Goal: Find contact information: Find contact information

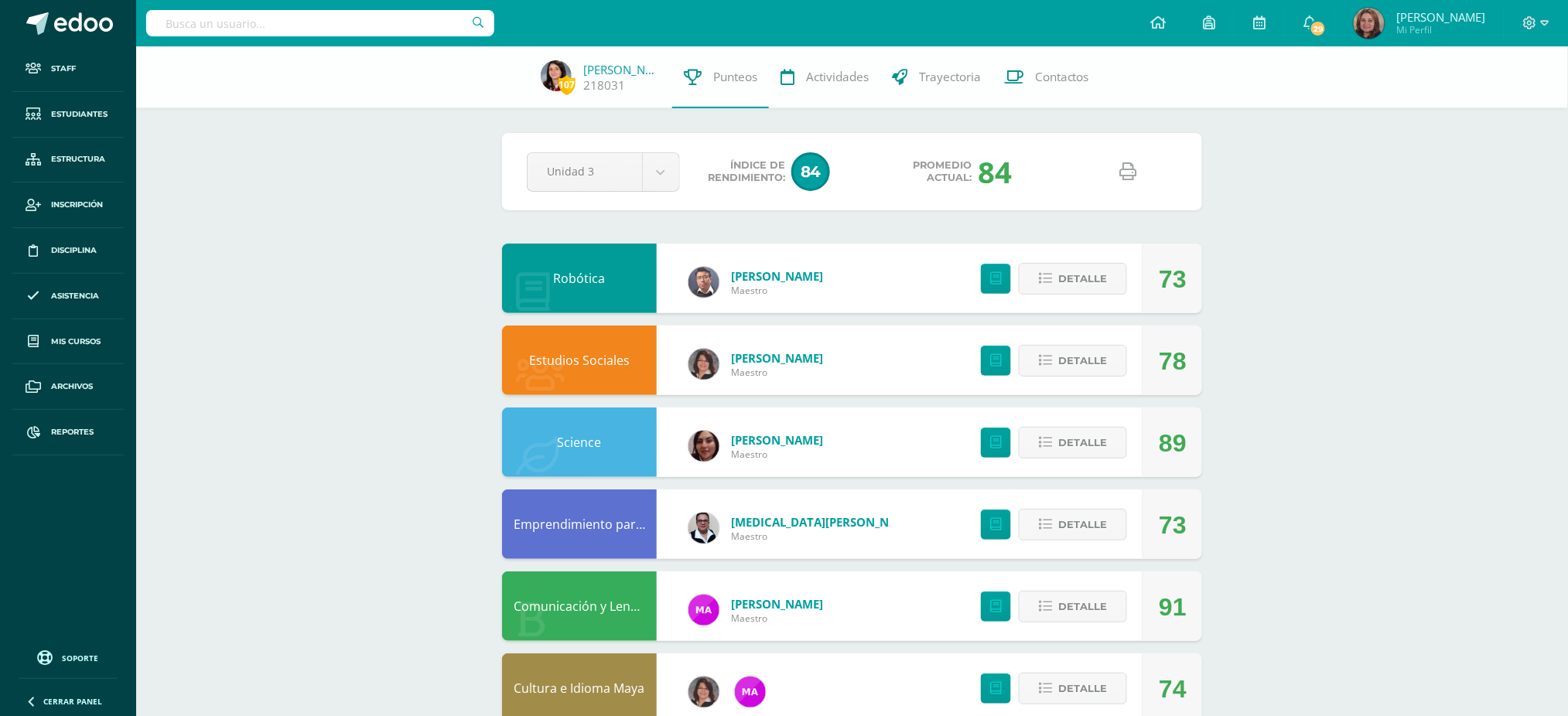
click at [270, 20] on input "text" at bounding box center [320, 23] width 348 height 26
type input "paula vanessa"
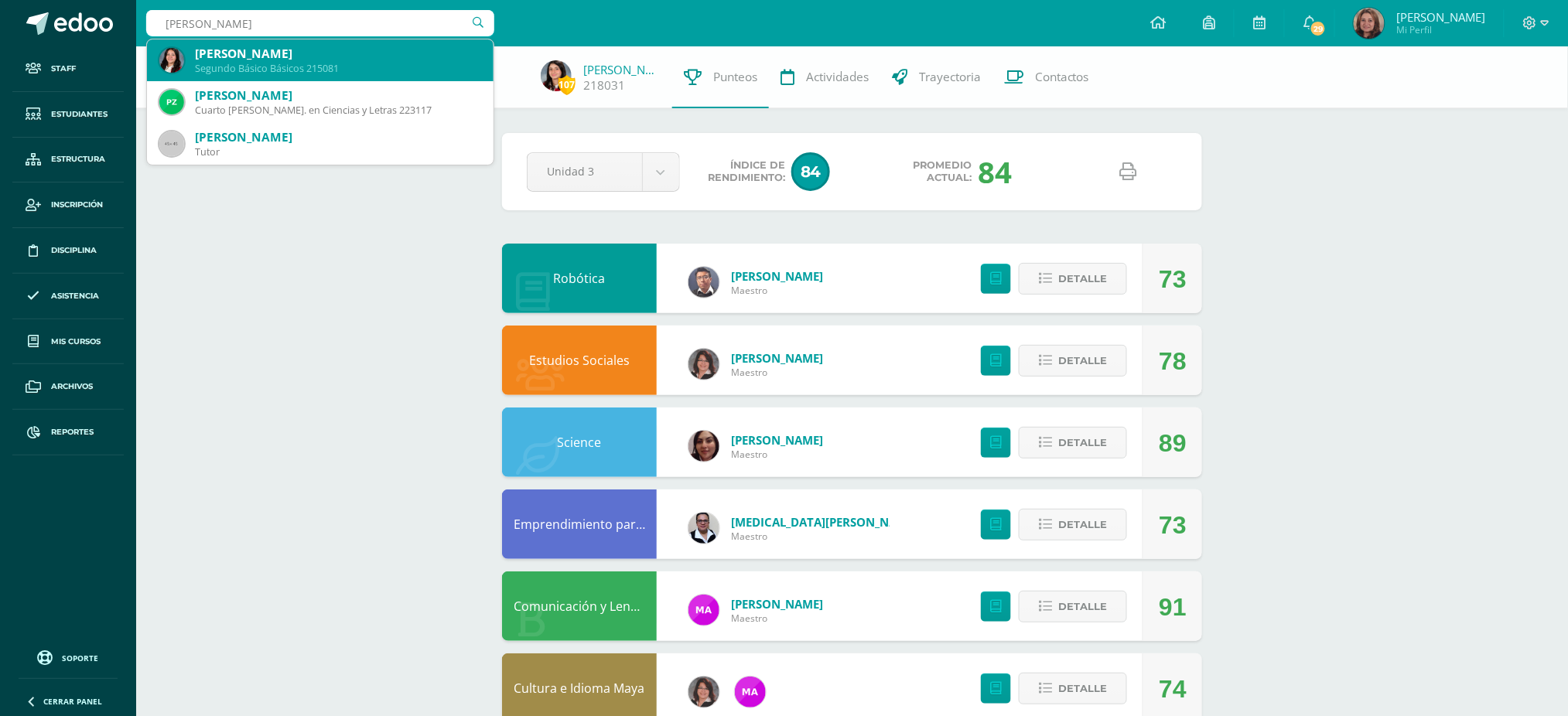
click at [274, 75] on div "Paula Vanessa Calderón Valenzuela Segundo Básico Básicos 215081" at bounding box center [320, 61] width 322 height 42
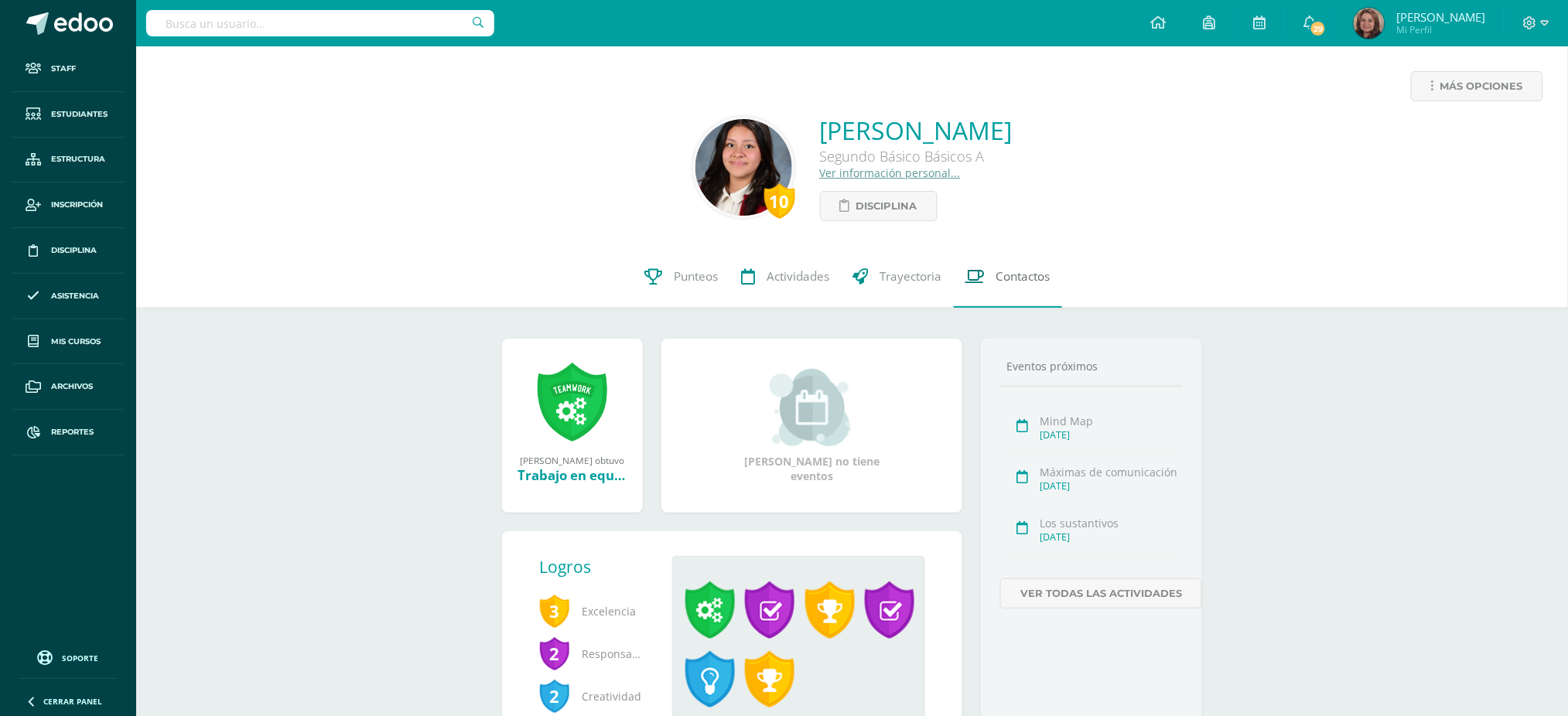
click at [1012, 277] on span "Contactos" at bounding box center [1023, 276] width 54 height 16
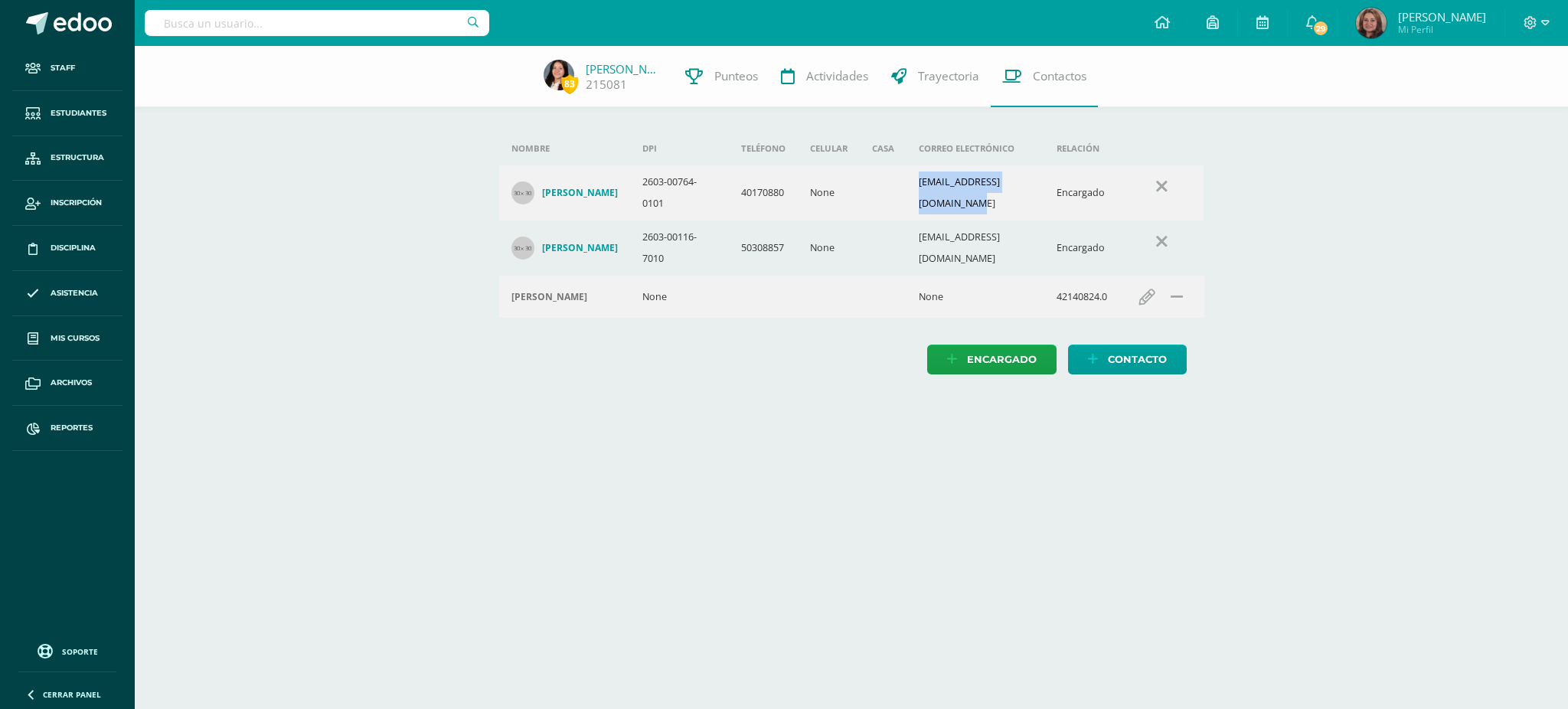
drag, startPoint x: 914, startPoint y: 195, endPoint x: 1046, endPoint y: 196, distance: 132.0
click at [1046, 196] on td "angelvalenzuelat@gmail.com" at bounding box center [976, 193] width 139 height 55
copy td "angelvalenzuelat@gmail.com"
drag, startPoint x: 914, startPoint y: 251, endPoint x: 1040, endPoint y: 246, distance: 126.1
click at [1040, 246] on td "calderonbyron@yahoo.com" at bounding box center [976, 248] width 139 height 55
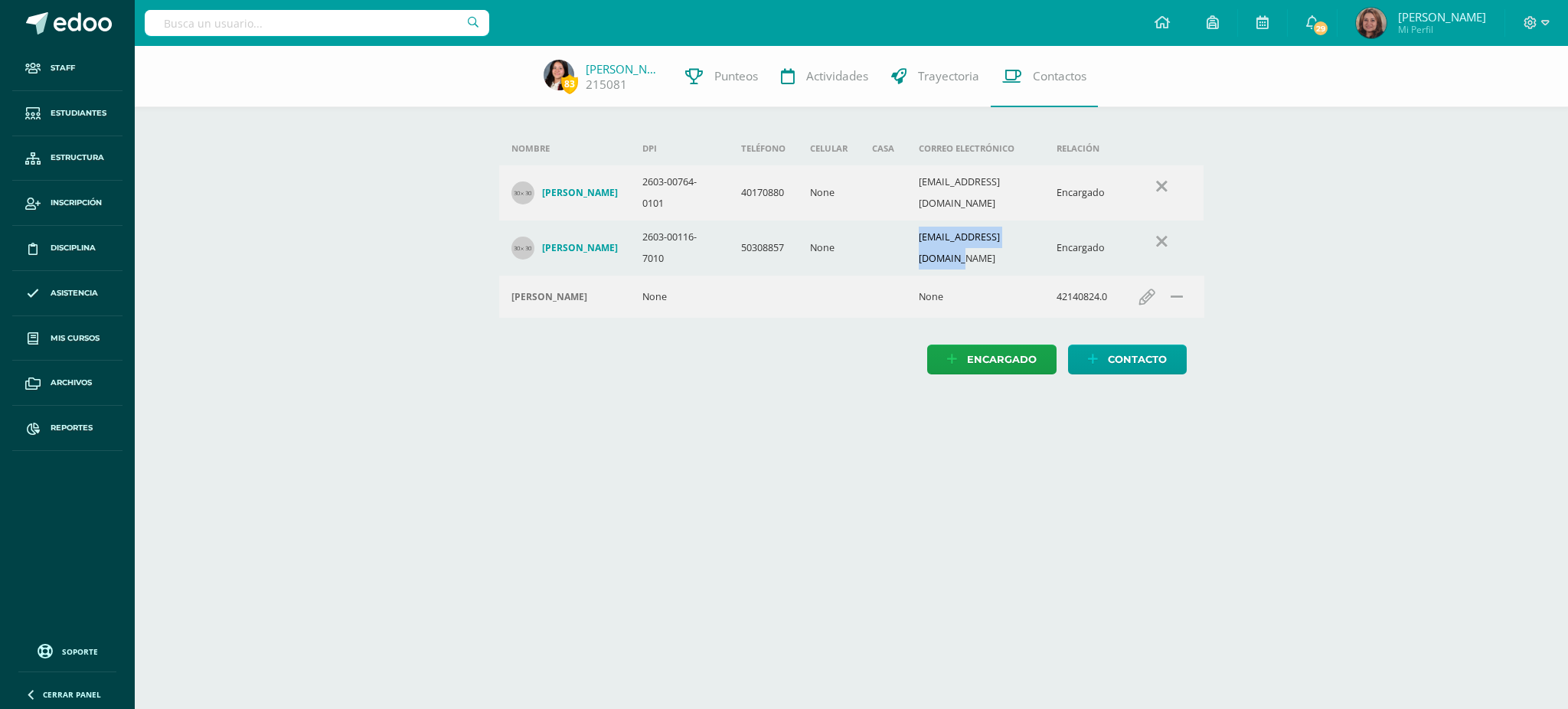
copy td "calderonbyron@yahoo.com"
click at [339, 13] on input "text" at bounding box center [317, 23] width 344 height 26
type input "nataly castillo"
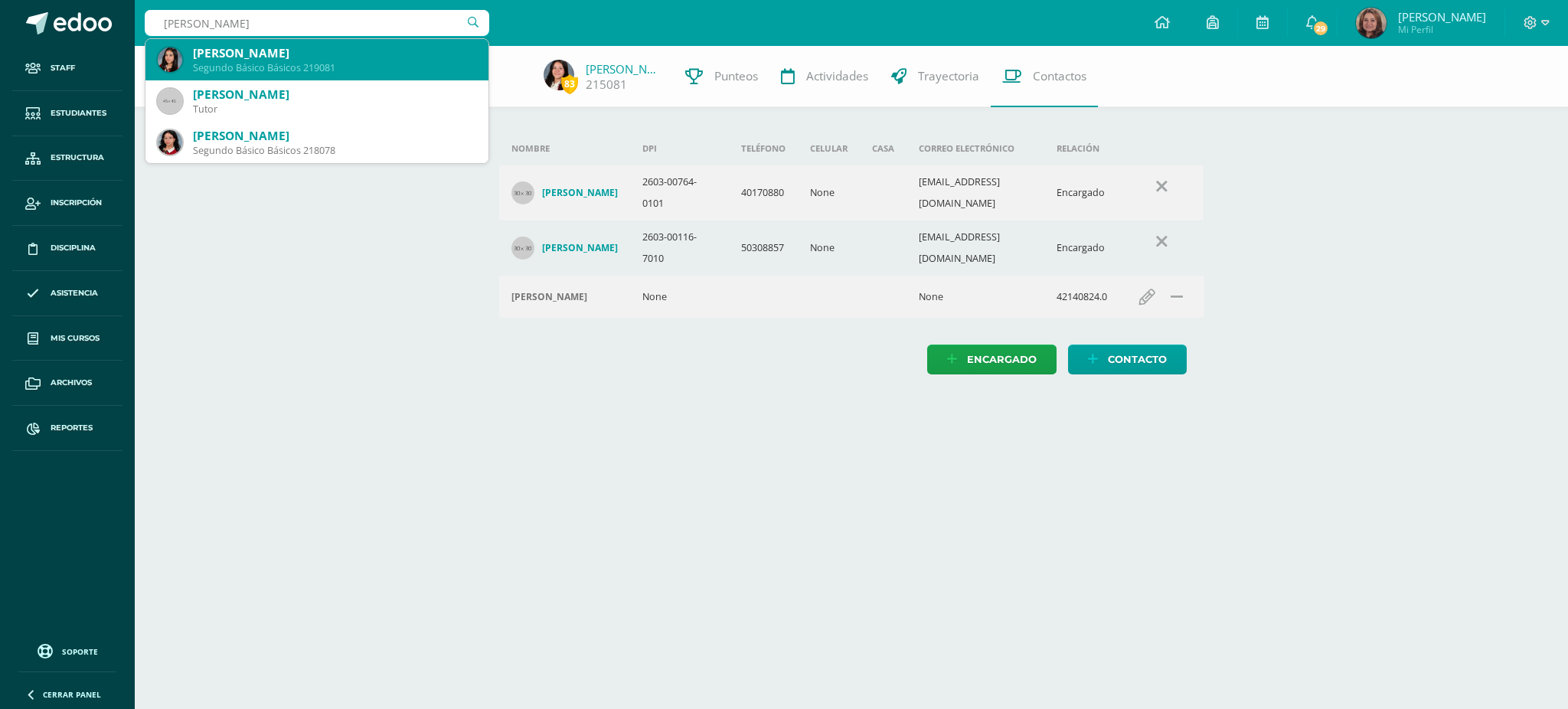
click at [336, 52] on div "Nataly Jimena Castillo Reyes" at bounding box center [334, 53] width 283 height 16
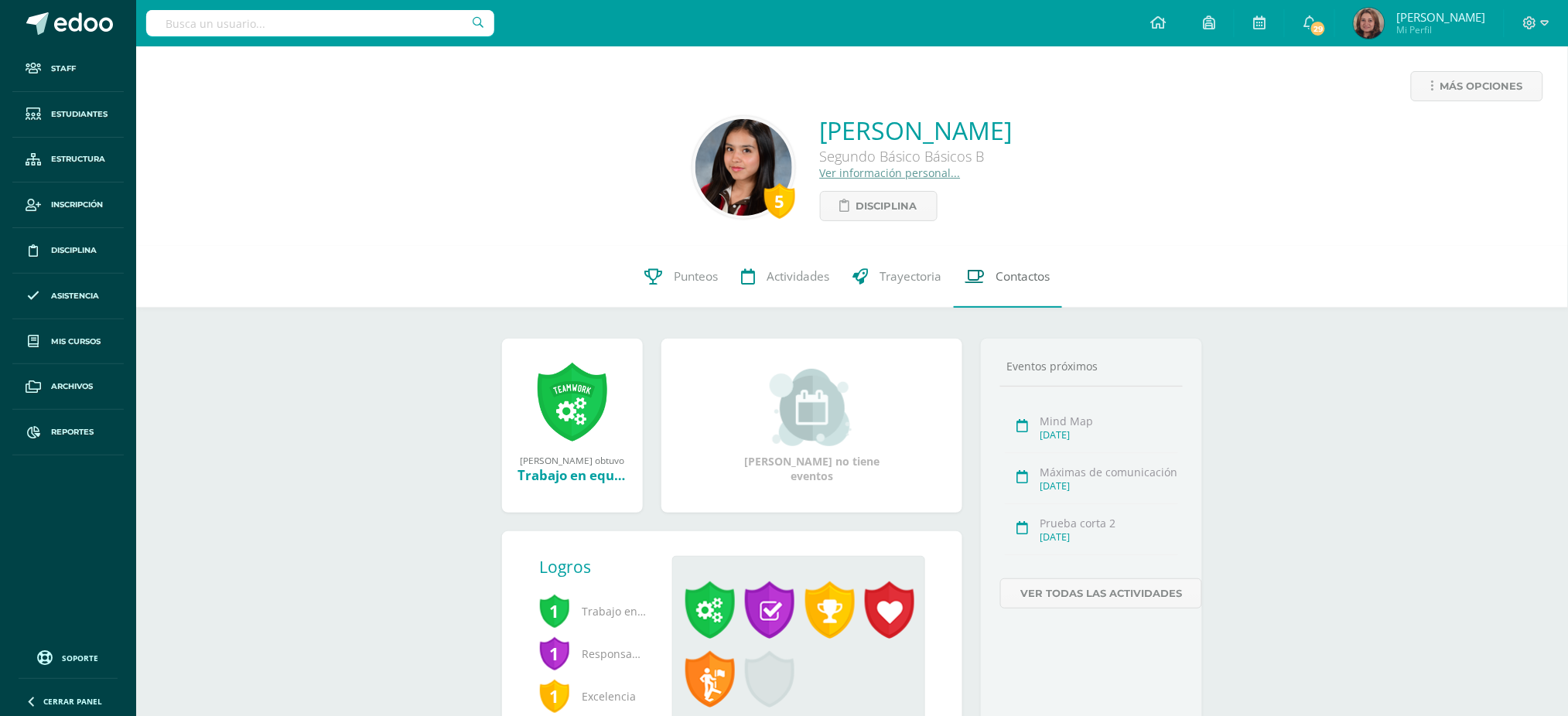
click at [1019, 280] on span "Contactos" at bounding box center [1023, 276] width 54 height 16
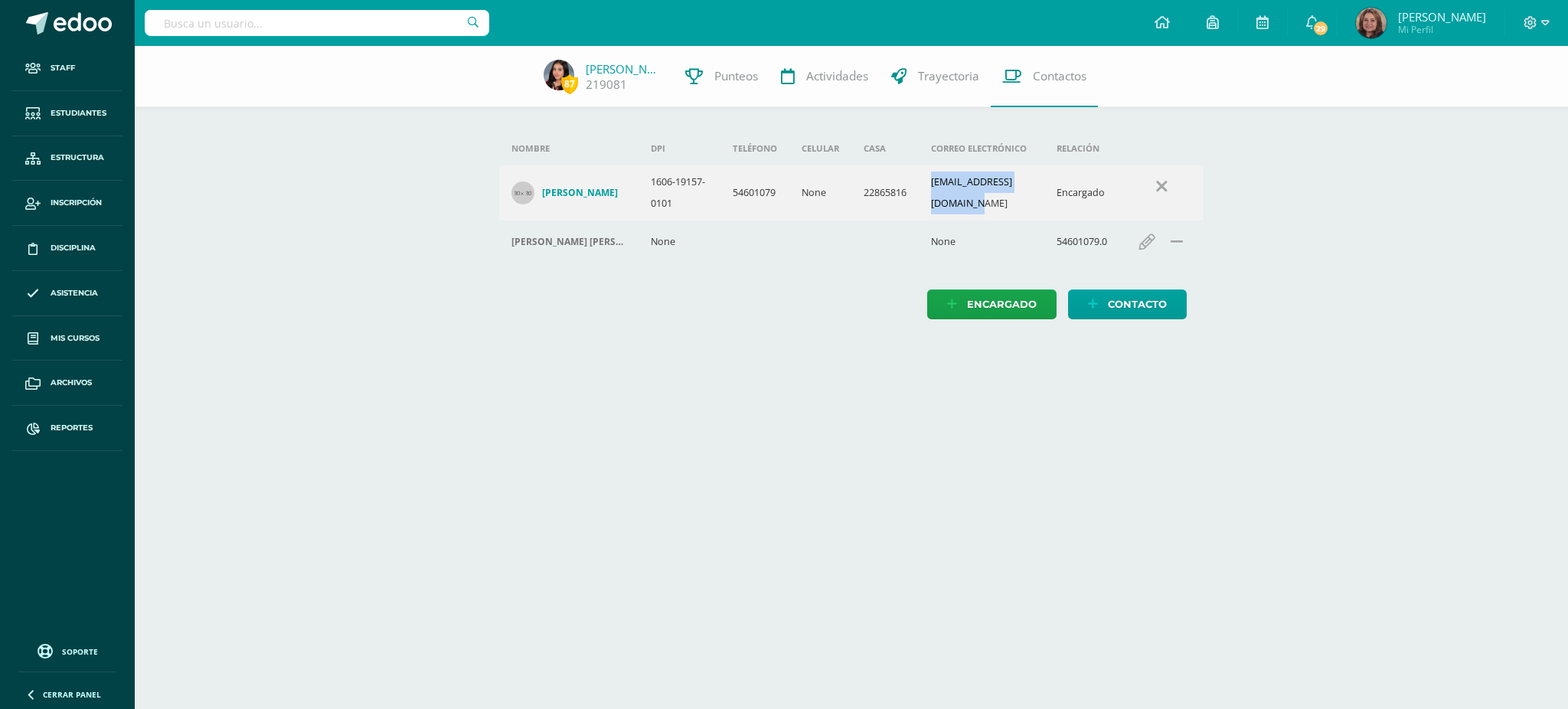
drag, startPoint x: 912, startPoint y: 203, endPoint x: 1039, endPoint y: 206, distance: 127.0
click at [1039, 206] on td "[EMAIL_ADDRESS][DOMAIN_NAME]" at bounding box center [982, 193] width 126 height 55
copy td "[EMAIL_ADDRESS][DOMAIN_NAME]"
click at [352, 28] on input "text" at bounding box center [317, 23] width 344 height 26
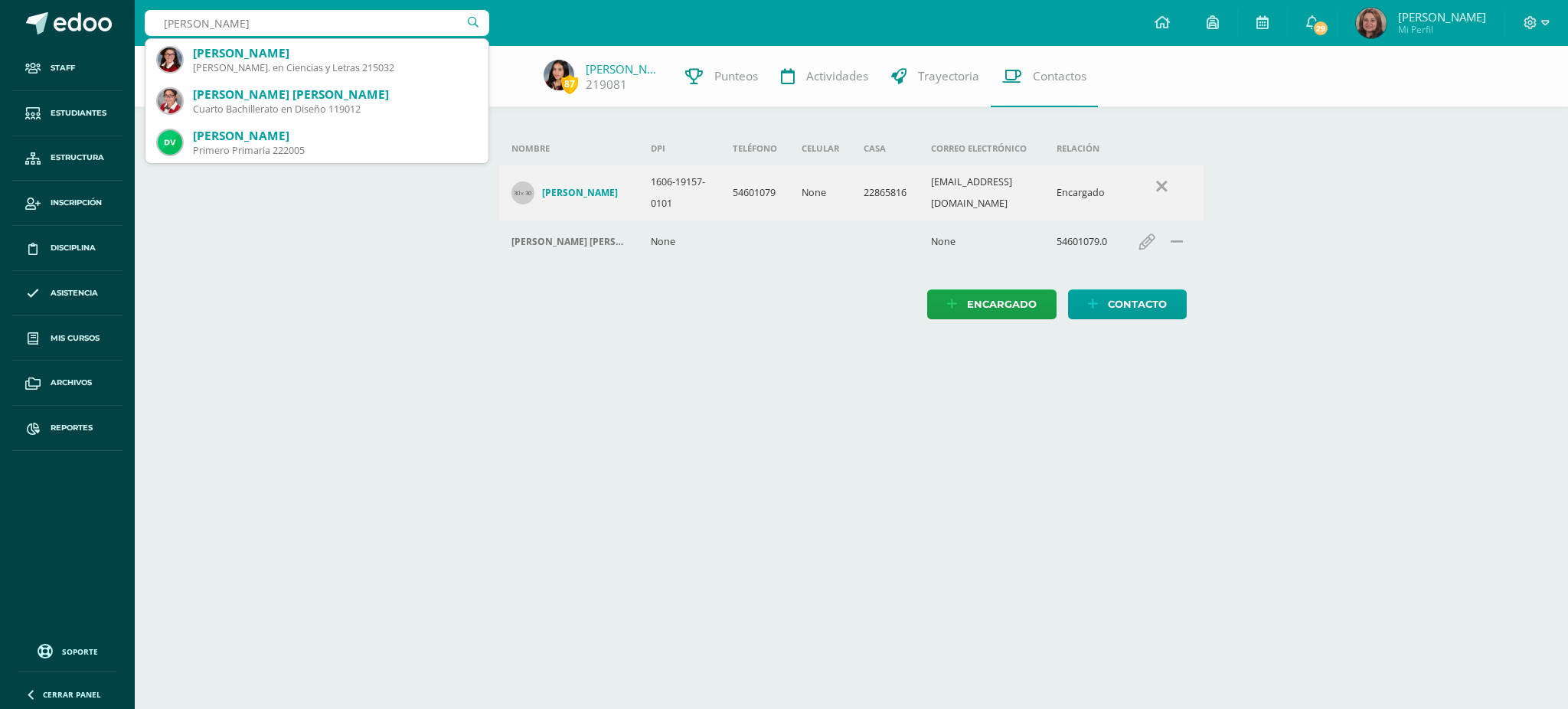
click at [310, 19] on input "[PERSON_NAME]" at bounding box center [317, 23] width 344 height 26
type input "[PERSON_NAME]"
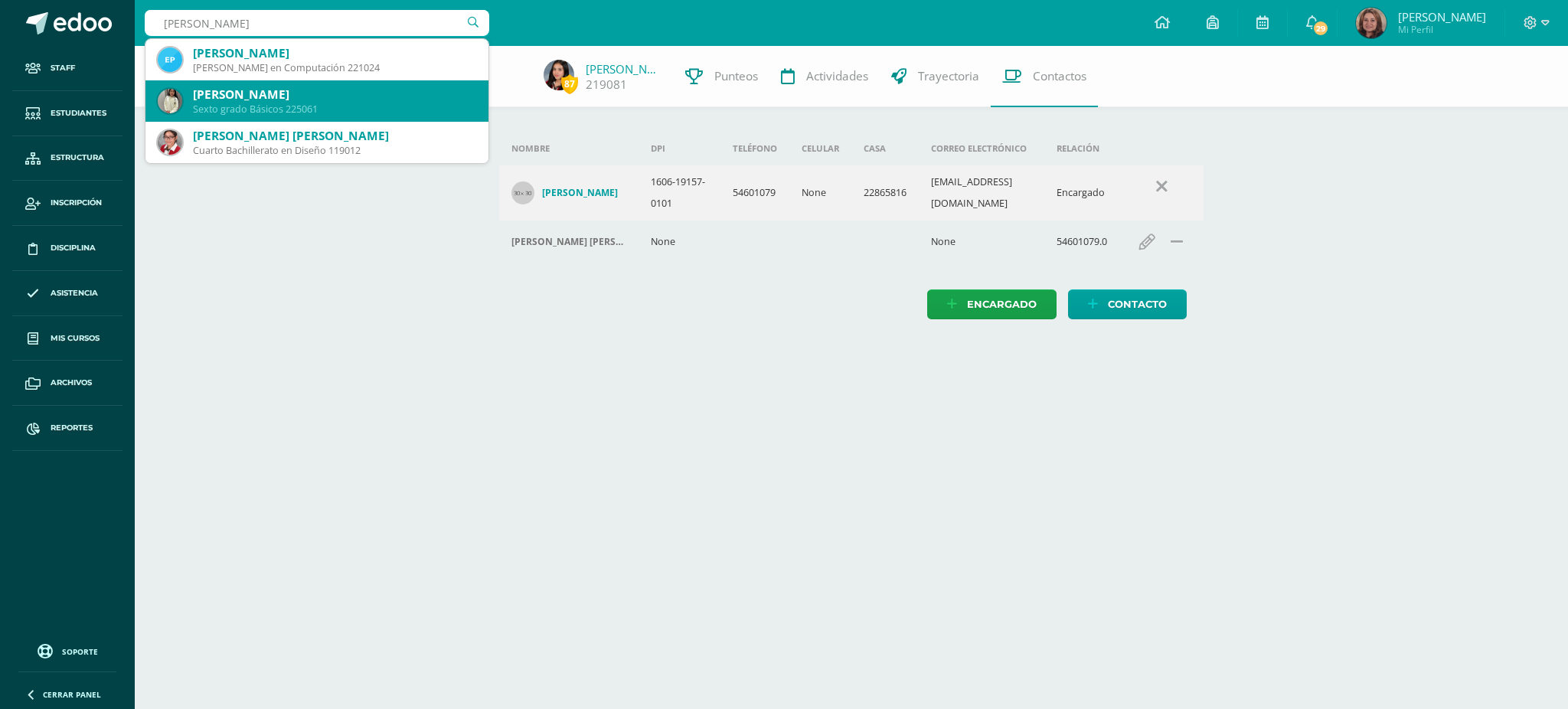
click at [319, 101] on div "[PERSON_NAME]" at bounding box center [334, 94] width 283 height 16
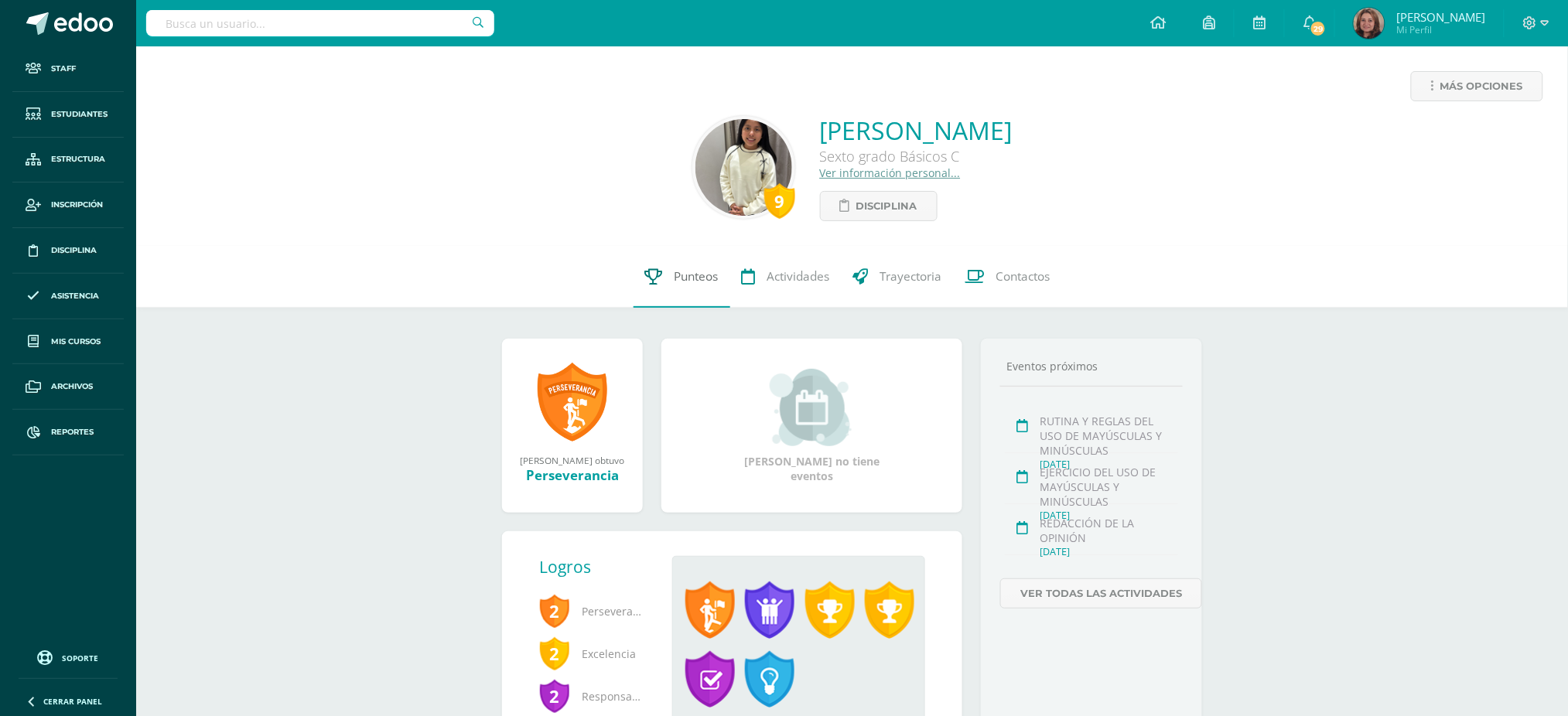
click at [661, 280] on link "Punteos" at bounding box center [682, 277] width 96 height 62
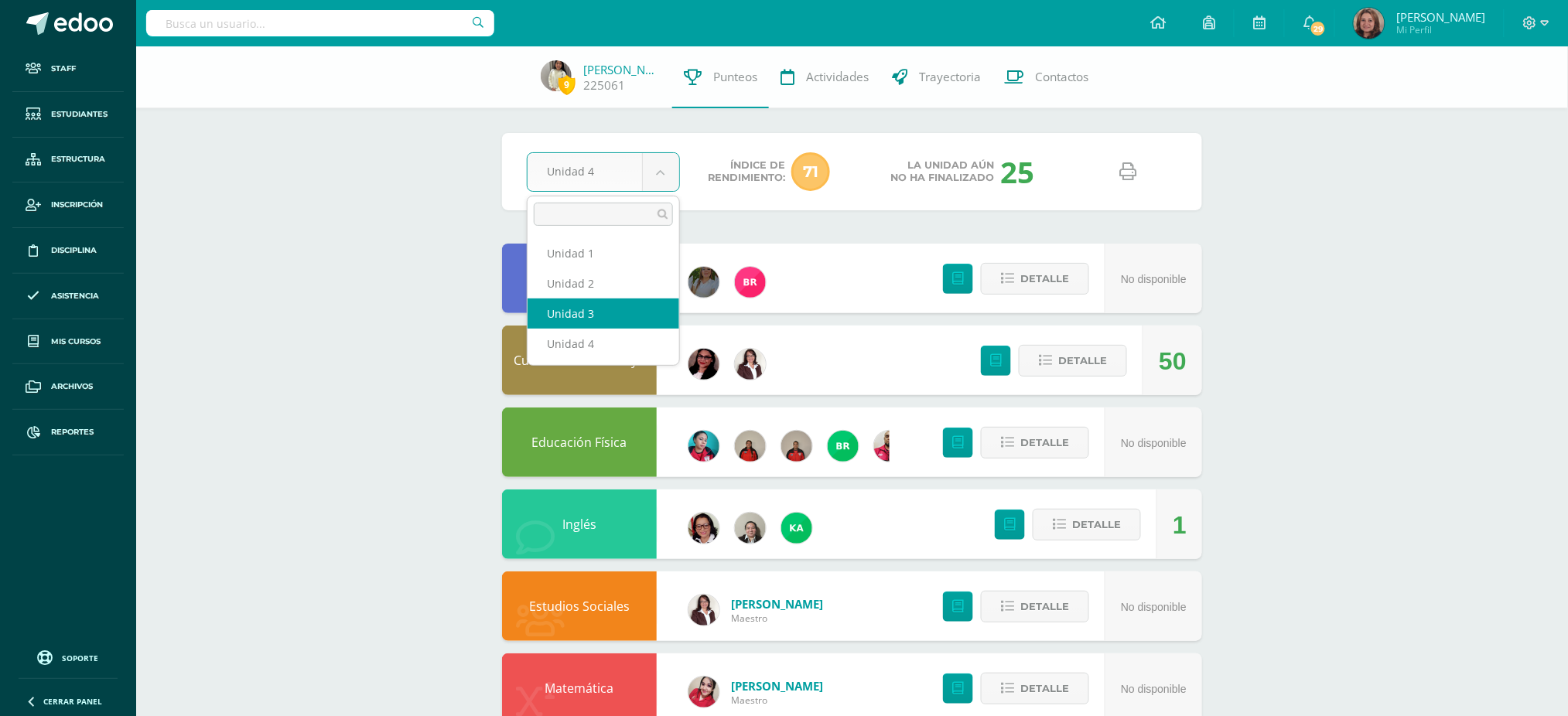
select select "Unidad 3"
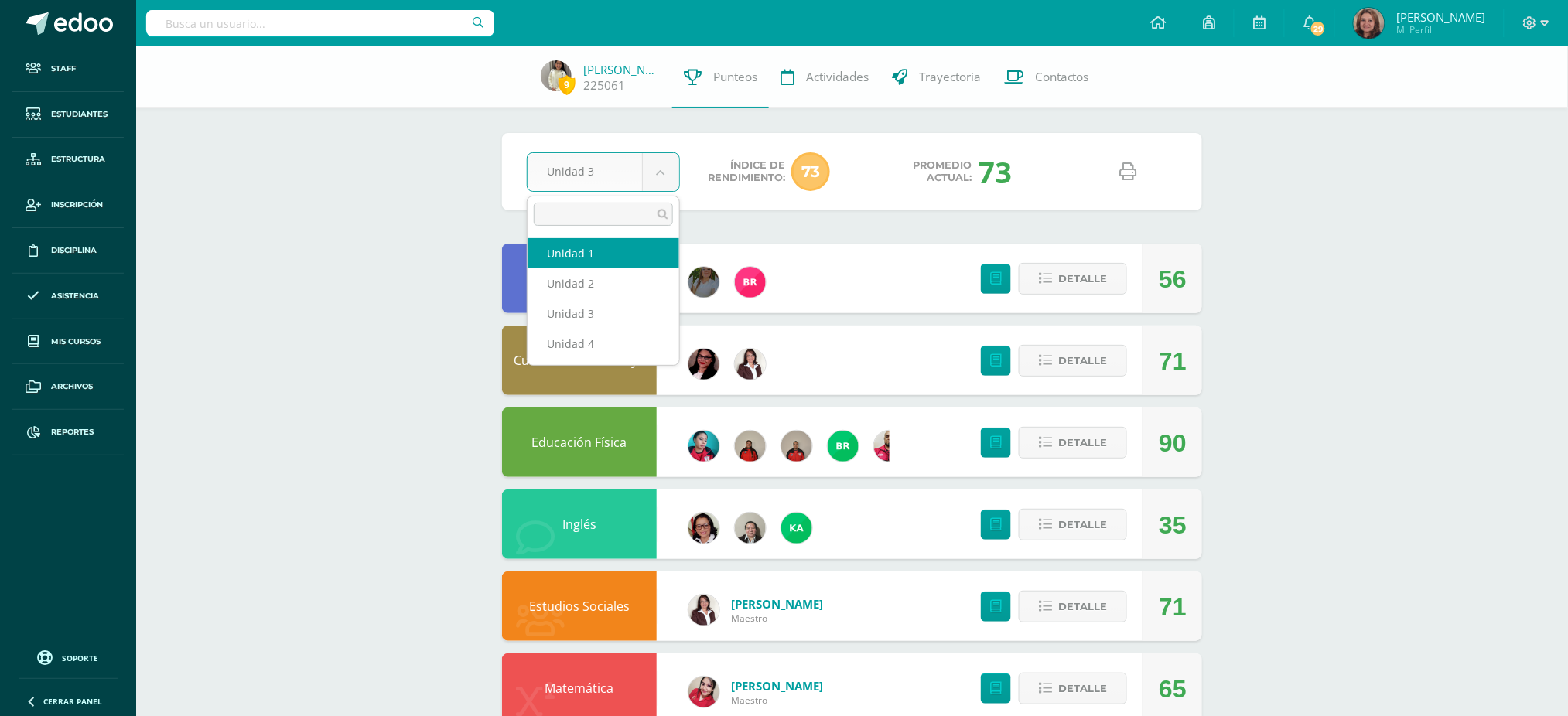
select select "Unidad 1"
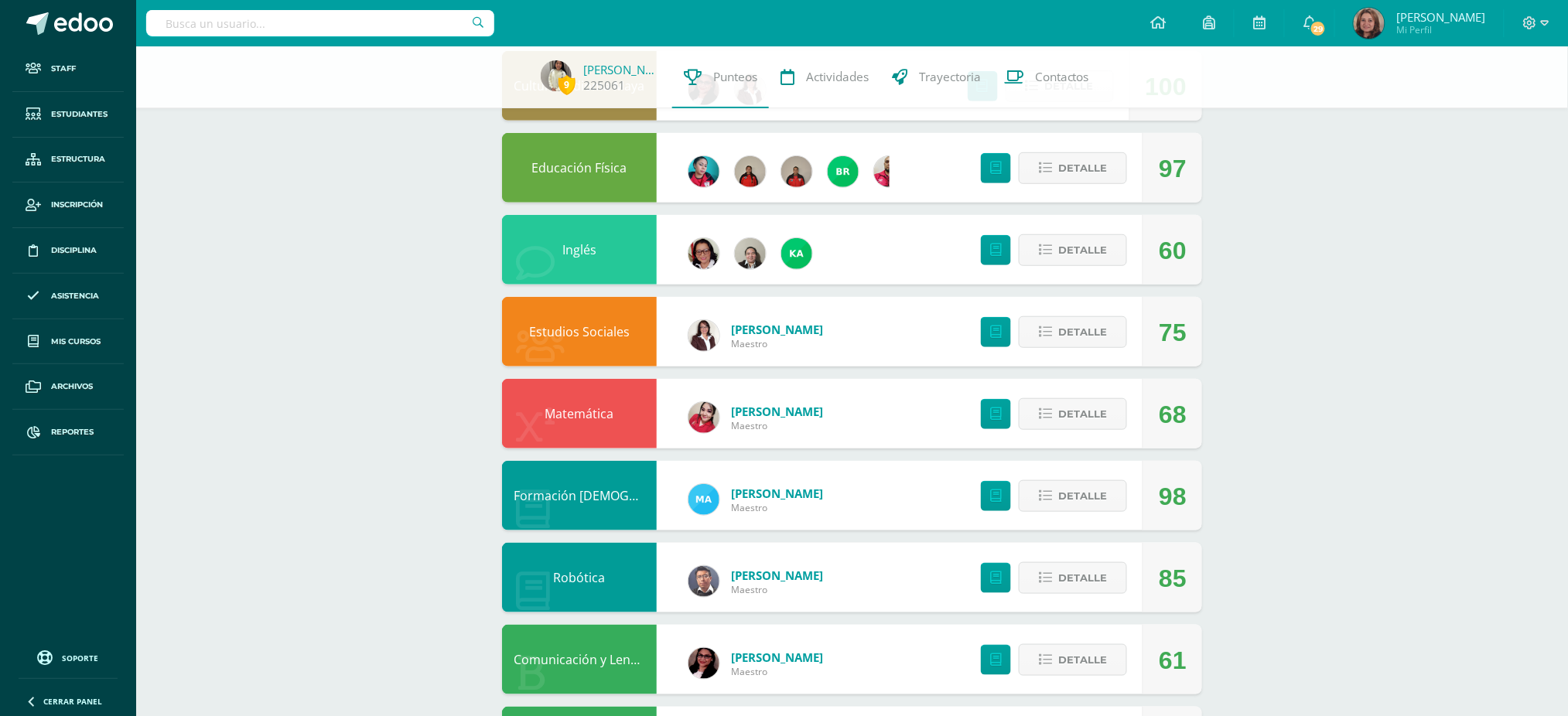
scroll to position [309, 0]
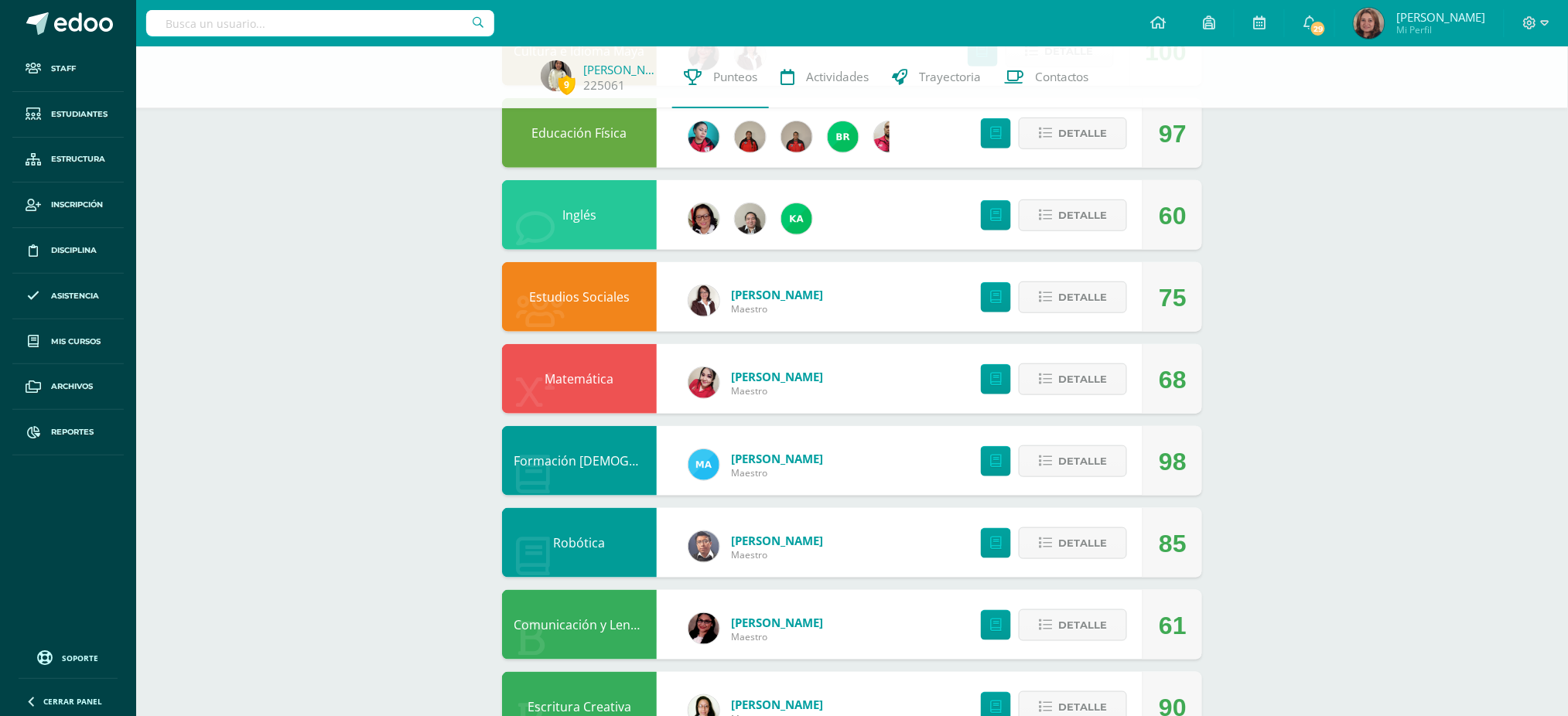
click at [328, 26] on input "text" at bounding box center [320, 23] width 348 height 26
